Goal: Transaction & Acquisition: Purchase product/service

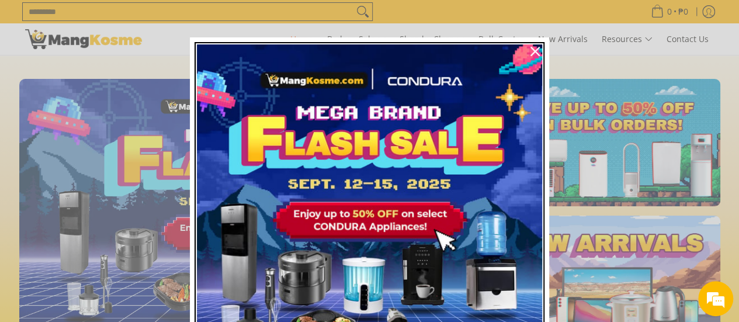
click at [347, 227] on img "Marketing offer form" at bounding box center [369, 216] width 345 height 345
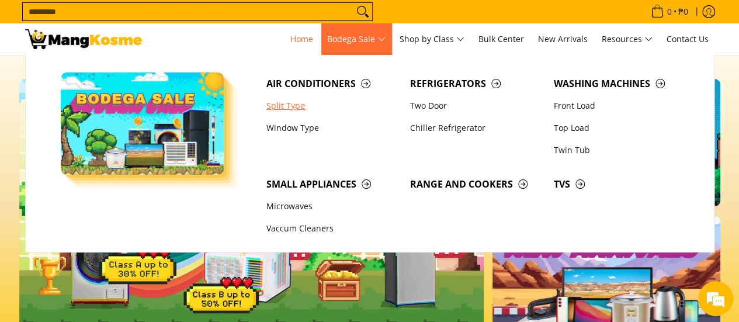
click at [290, 109] on link "Split Type" at bounding box center [332, 106] width 144 height 22
